Goal: Check status: Check status

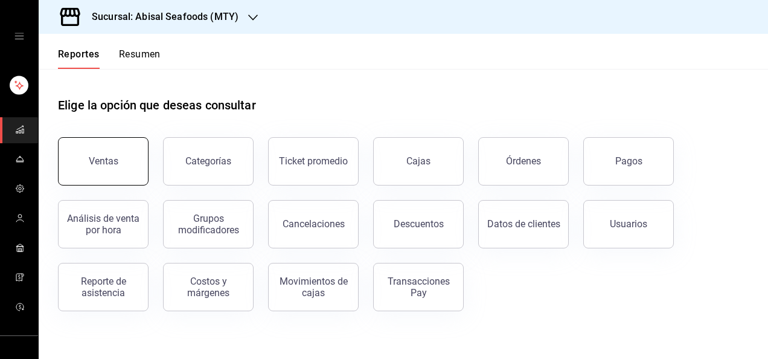
click at [111, 167] on button "Ventas" at bounding box center [103, 161] width 91 height 48
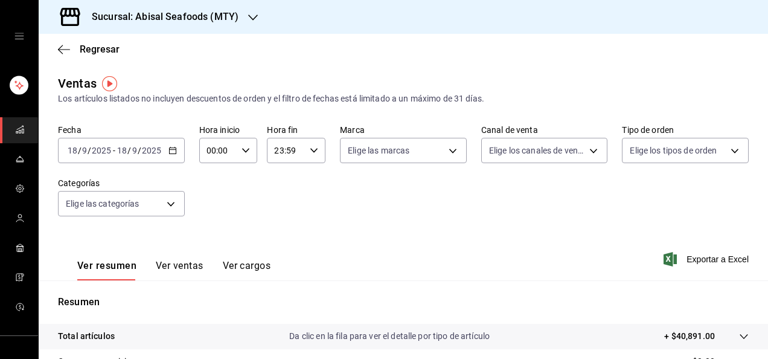
click at [168, 145] on div "[DATE] [DATE] - [DATE] [DATE]" at bounding box center [121, 150] width 127 height 25
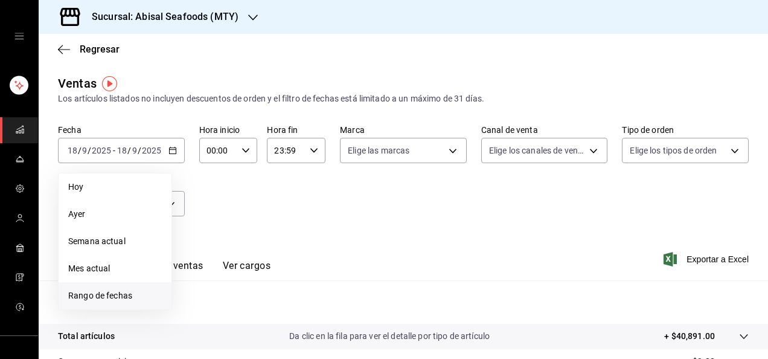
click at [105, 301] on span "Rango de fechas" at bounding box center [115, 295] width 94 height 13
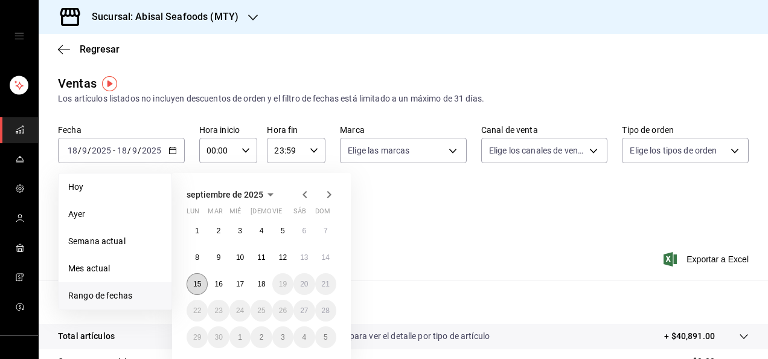
click at [198, 286] on abbr "15" at bounding box center [197, 284] width 8 height 8
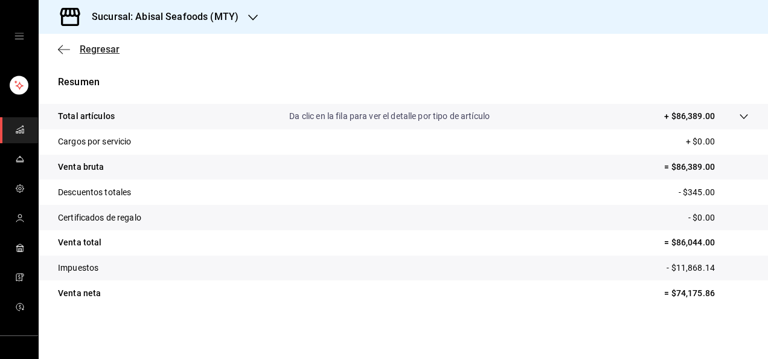
scroll to position [169, 0]
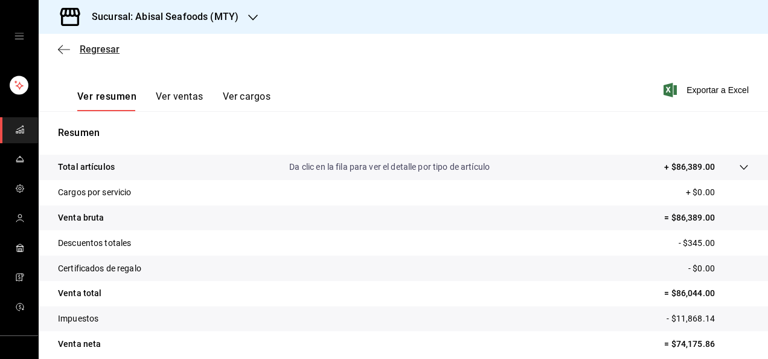
click at [100, 52] on span "Regresar" at bounding box center [100, 48] width 40 height 11
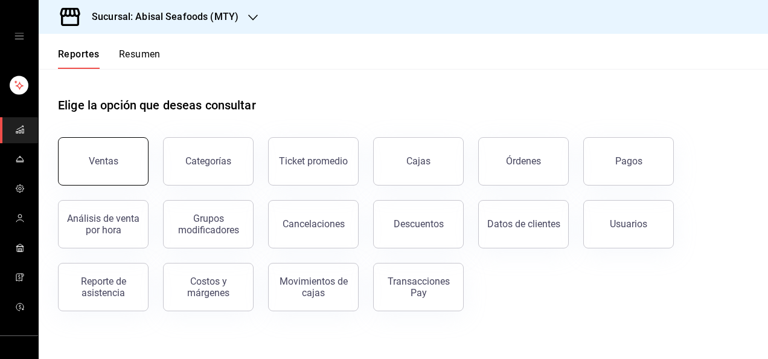
click at [146, 173] on div "Ventas" at bounding box center [95, 154] width 105 height 63
click at [117, 155] on button "Ventas" at bounding box center [103, 161] width 91 height 48
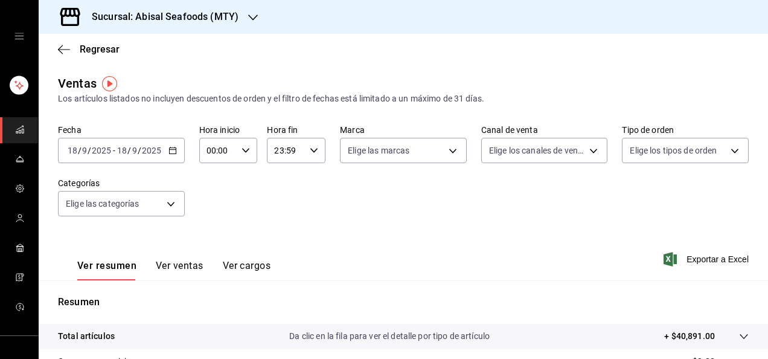
click at [169, 150] on icon "button" at bounding box center [173, 150] width 8 height 8
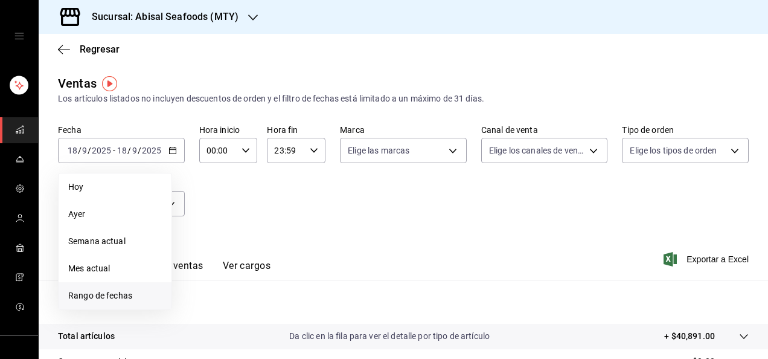
click at [117, 288] on li "Rango de fechas" at bounding box center [115, 295] width 113 height 27
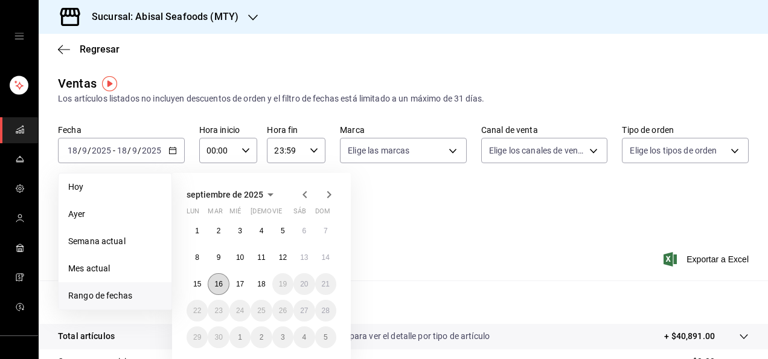
click at [216, 279] on button "16" at bounding box center [218, 284] width 21 height 22
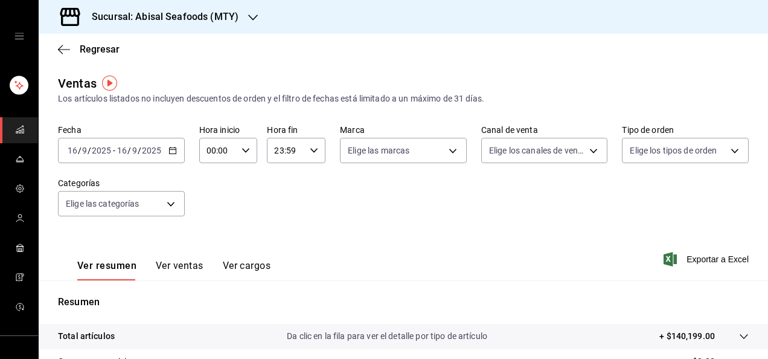
scroll to position [220, 0]
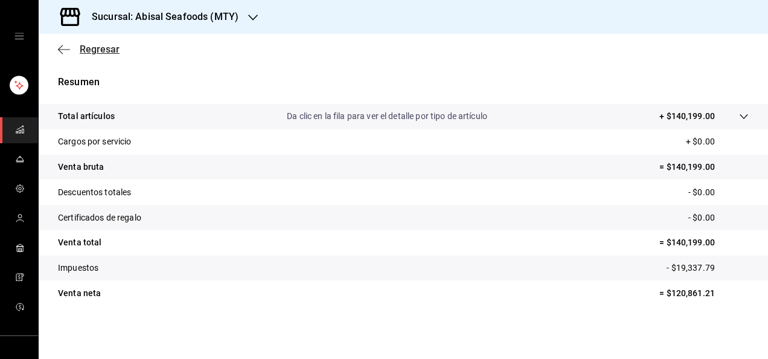
click at [112, 50] on span "Regresar" at bounding box center [100, 48] width 40 height 11
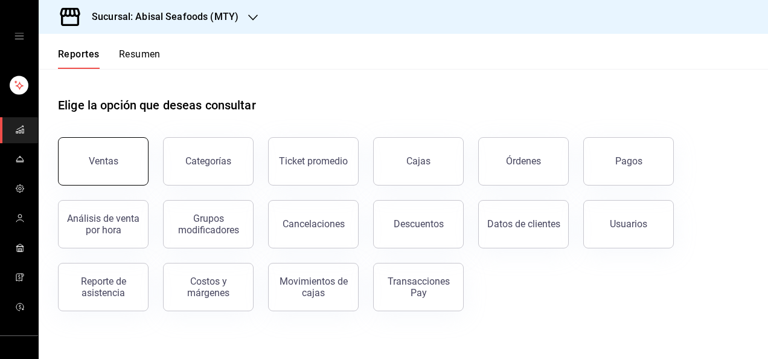
click at [129, 177] on button "Ventas" at bounding box center [103, 161] width 91 height 48
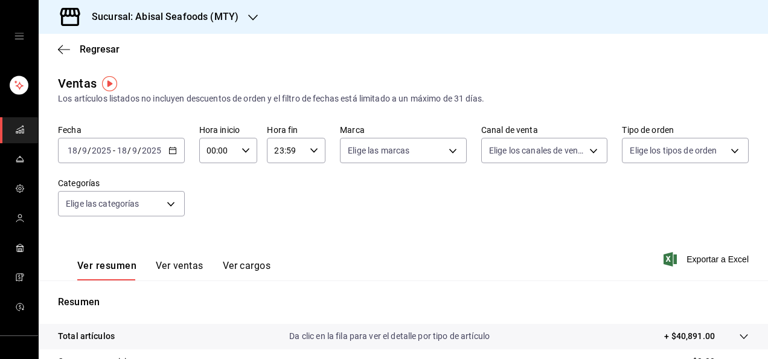
click at [170, 146] on icon "button" at bounding box center [173, 150] width 8 height 8
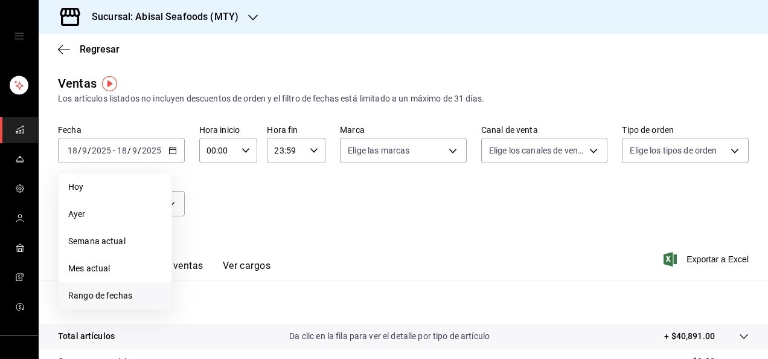
click at [110, 286] on li "Rango de fechas" at bounding box center [115, 295] width 113 height 27
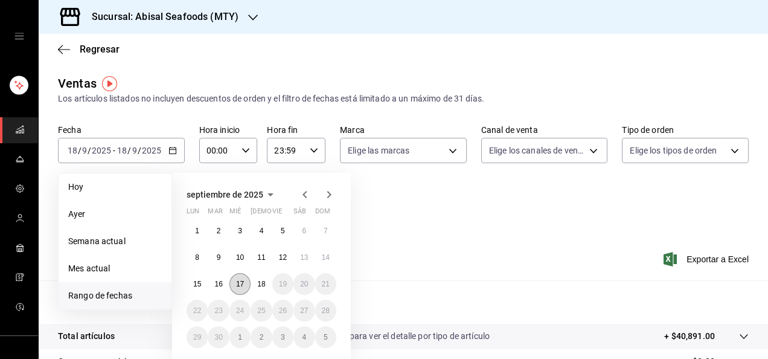
click at [237, 283] on abbr "17" at bounding box center [240, 284] width 8 height 8
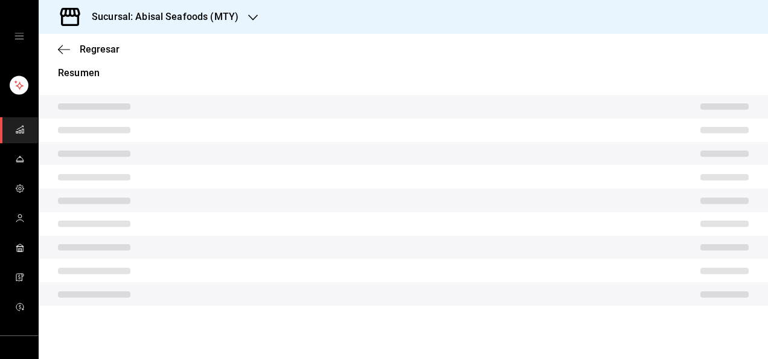
scroll to position [220, 0]
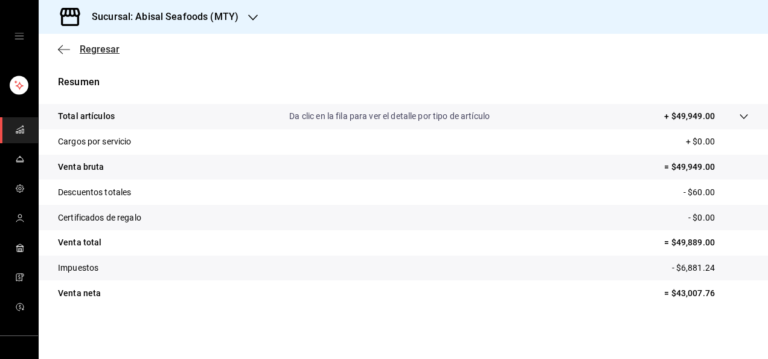
click at [81, 48] on span "Regresar" at bounding box center [100, 48] width 40 height 11
